Goal: Go to known website: Access a specific website the user already knows

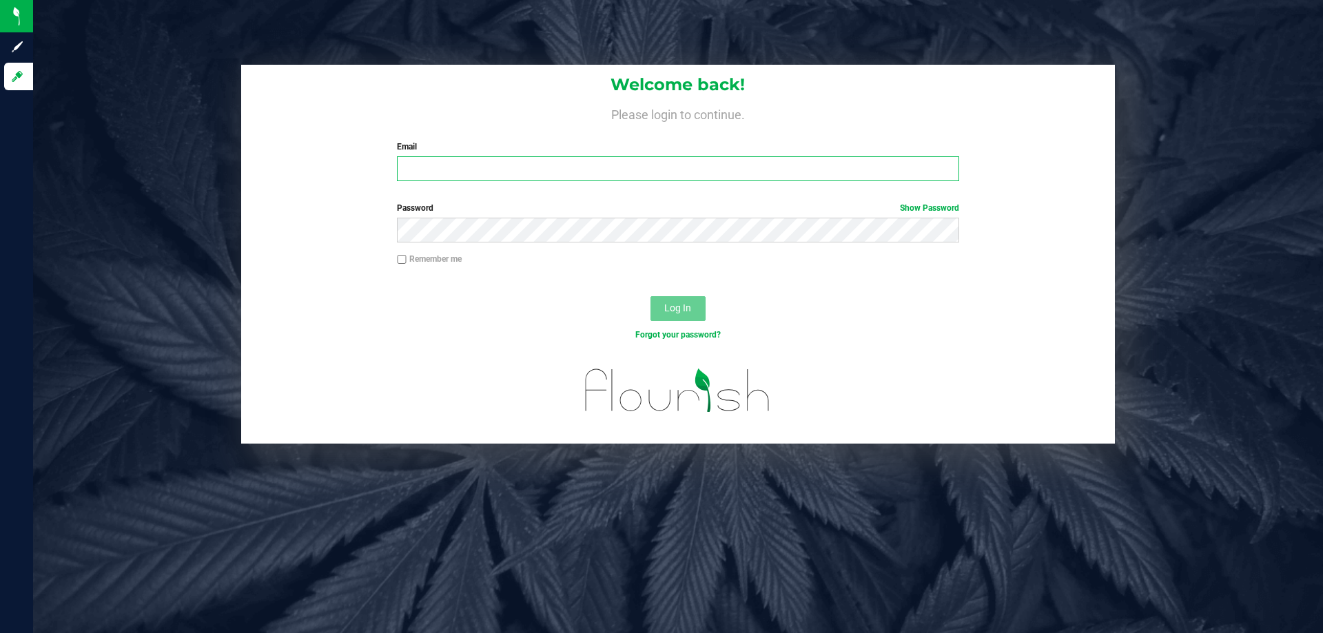
click at [428, 165] on input "Email" at bounding box center [678, 168] width 562 height 25
click at [572, 172] on input "[EMAIL_ADDRESS][DOMAIN_NAME]" at bounding box center [678, 168] width 562 height 25
type input "[EMAIL_ADDRESS][DOMAIN_NAME]"
click at [650, 296] on button "Log In" at bounding box center [677, 308] width 55 height 25
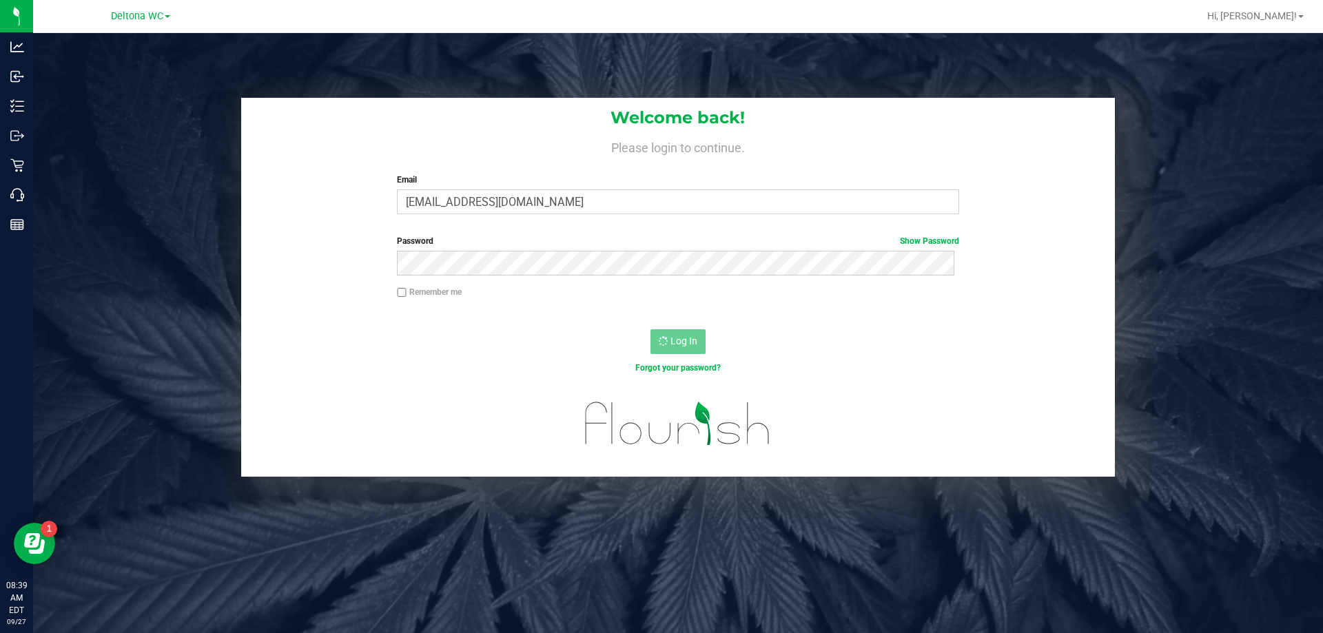
click at [123, 96] on div "Welcome back! Please login to continue. Email [EMAIL_ADDRESS][DOMAIN_NAME] Requ…" at bounding box center [678, 349] width 1290 height 633
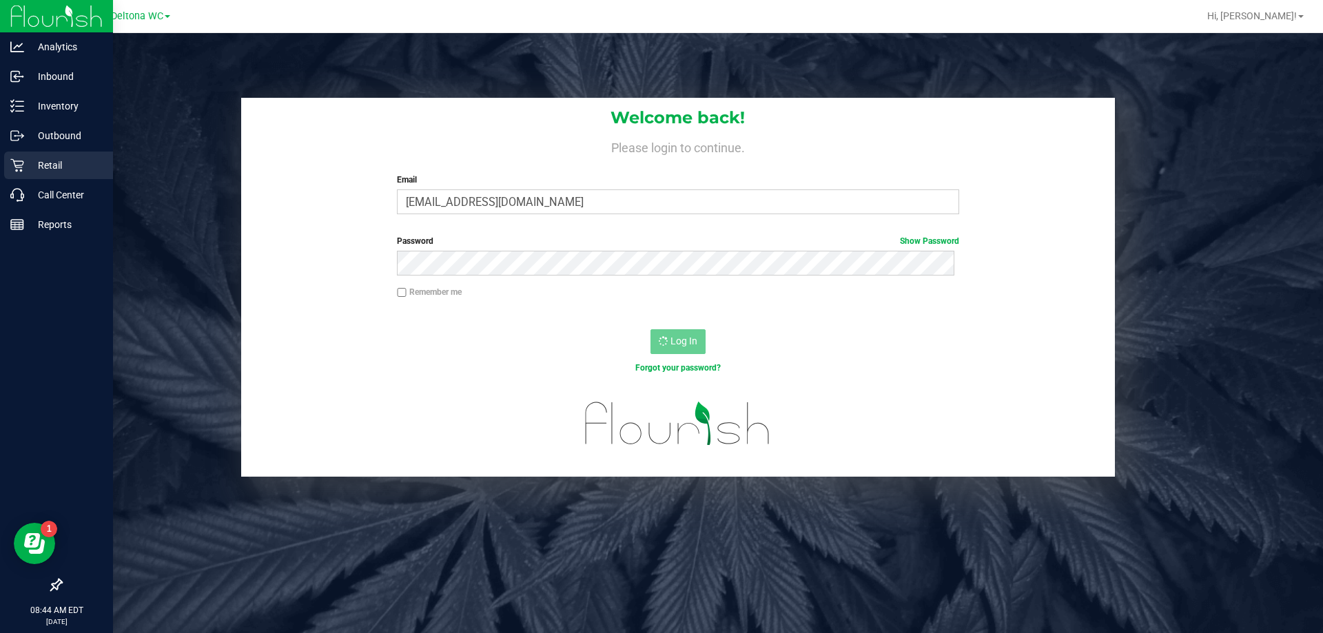
click at [35, 172] on p "Retail" at bounding box center [65, 165] width 83 height 17
click at [39, 111] on p "Inventory" at bounding box center [65, 106] width 83 height 17
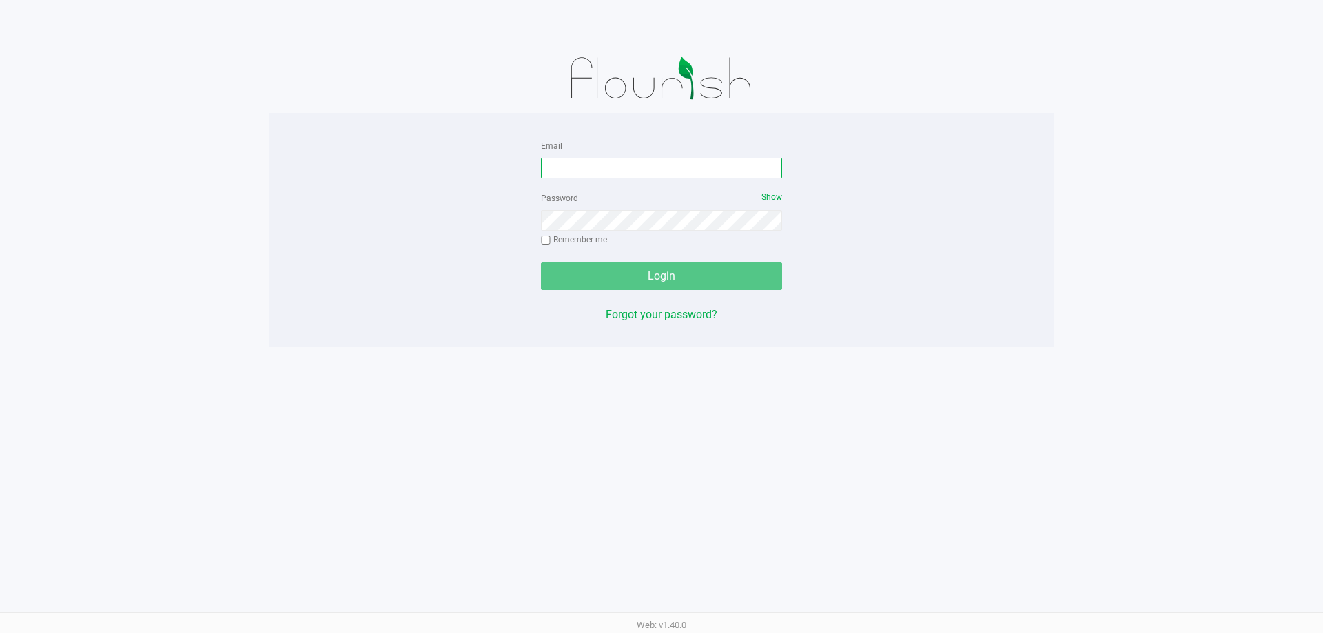
click at [571, 172] on input "Email" at bounding box center [661, 168] width 241 height 21
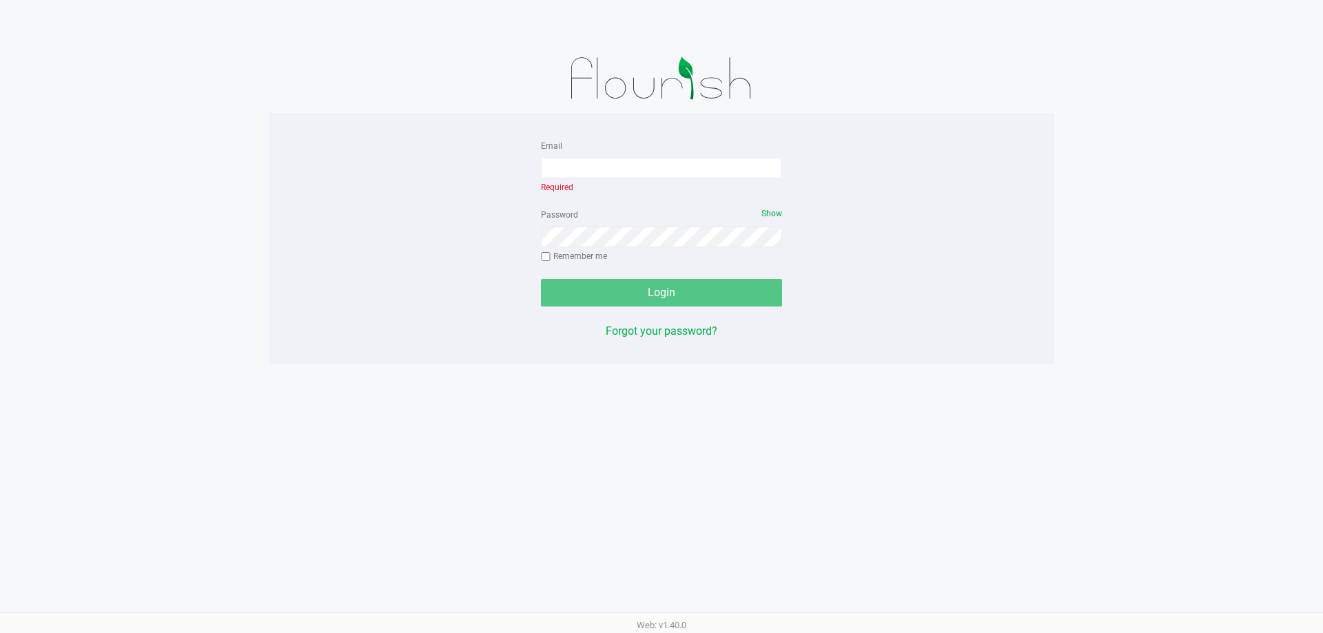
click at [236, 151] on app-pos-login-wrapper "Email Required Password Show Remember me Login Forgot your password?" at bounding box center [661, 182] width 1323 height 364
click at [613, 169] on input "Email" at bounding box center [661, 168] width 241 height 21
type input "kbarrena@liveparallel.com"
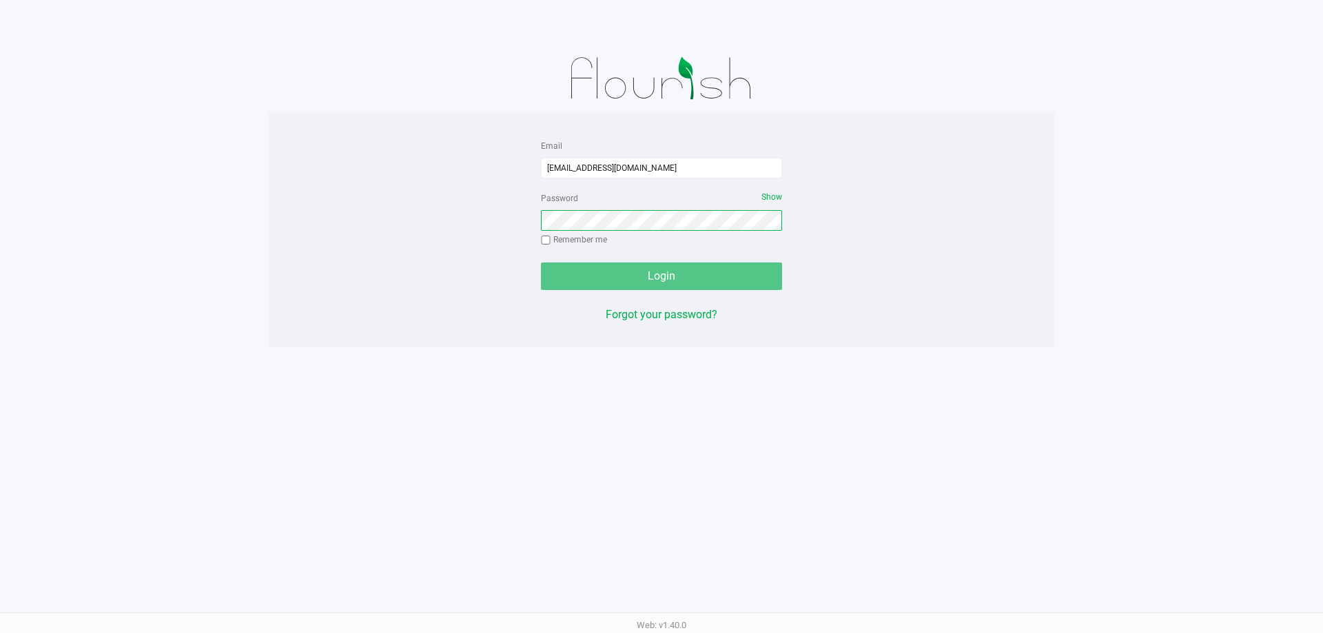
click at [619, 241] on div "Password Show Remember me" at bounding box center [661, 220] width 241 height 62
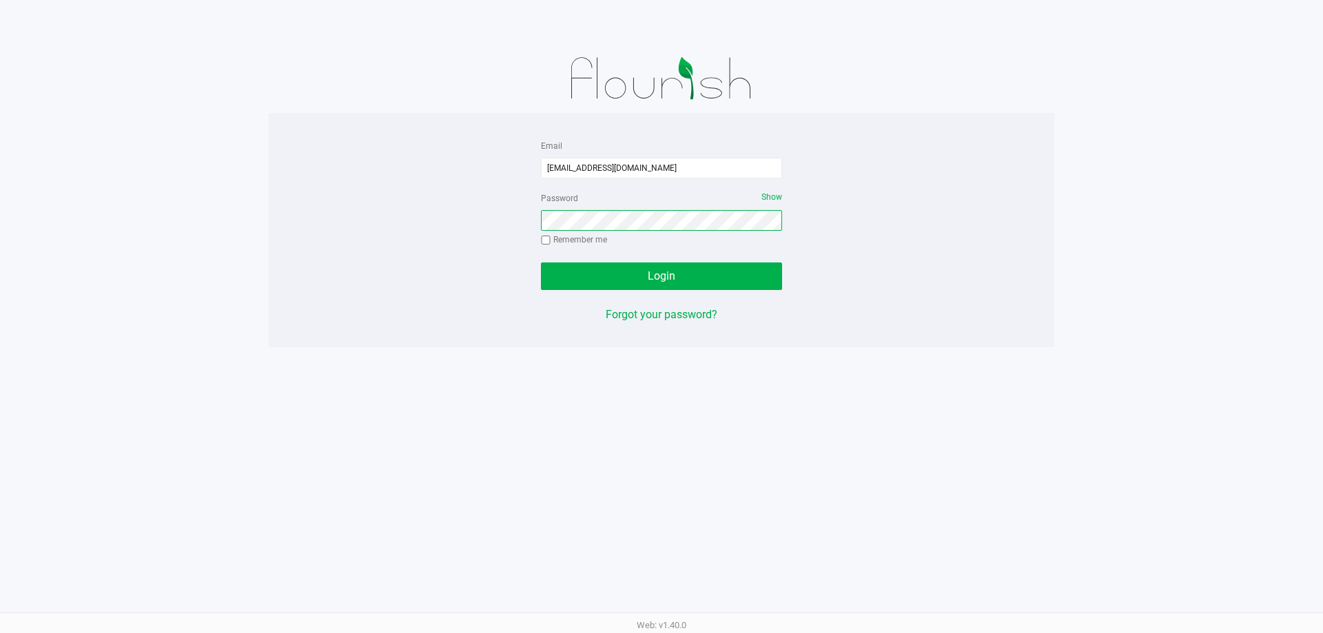
click at [541, 263] on button "Login" at bounding box center [661, 277] width 241 height 28
